Goal: Task Accomplishment & Management: Complete application form

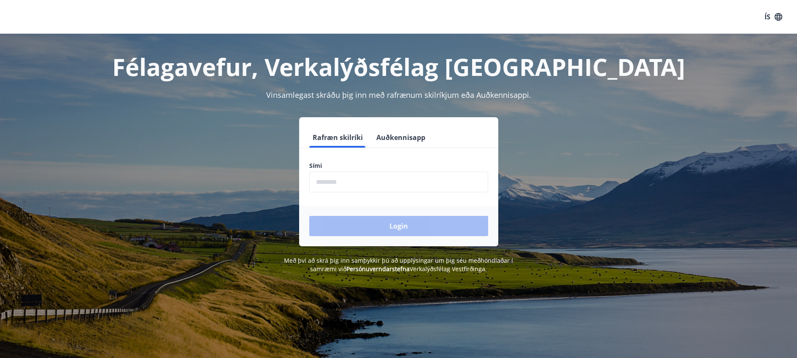
drag, startPoint x: 338, startPoint y: 165, endPoint x: 336, endPoint y: 161, distance: 4.3
click at [336, 161] on form "Rafræn skilríki Auðkennisapp Sími ​ Login" at bounding box center [398, 186] width 199 height 119
click at [329, 173] on input "phone" at bounding box center [398, 182] width 179 height 21
type input "********"
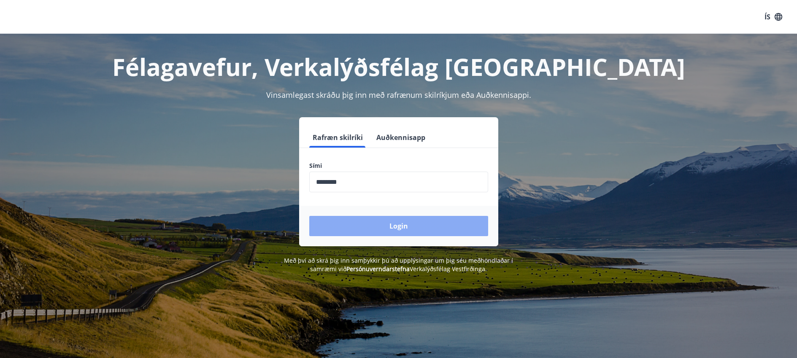
click at [372, 222] on button "Login" at bounding box center [398, 226] width 179 height 20
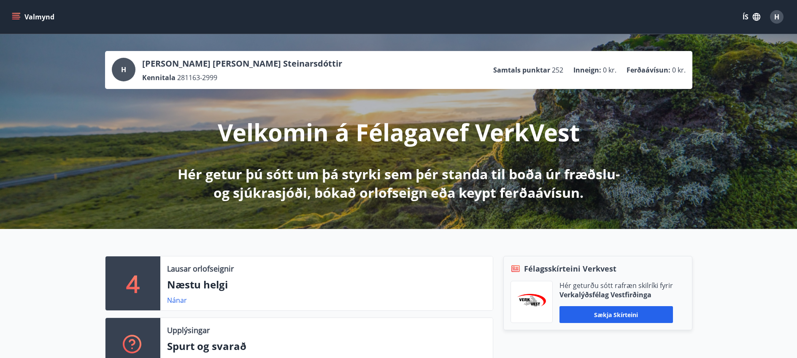
click at [14, 18] on icon "menu" at bounding box center [16, 17] width 8 height 8
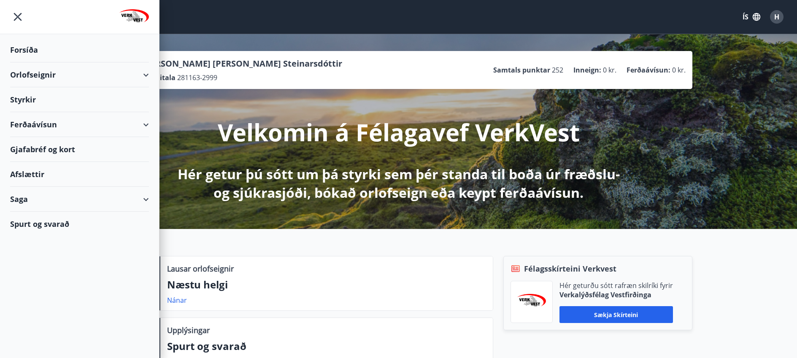
click at [34, 146] on div "Gjafabréf og kort" at bounding box center [79, 149] width 139 height 25
